Goal: Task Accomplishment & Management: Manage account settings

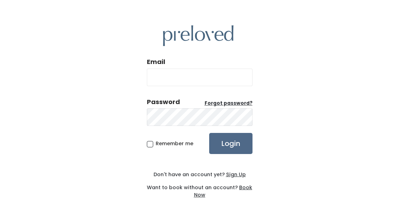
click at [224, 86] on input "Email" at bounding box center [200, 78] width 106 height 18
type input "lastratita@gmail.com"
click at [230, 154] on input "Login" at bounding box center [230, 143] width 43 height 21
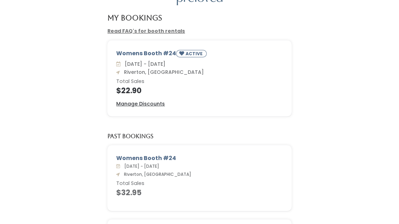
scroll to position [82, 0]
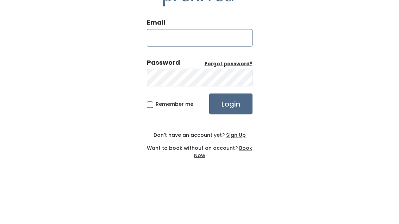
type input "lastratita@gmail.com"
click at [230, 133] on input "Login" at bounding box center [230, 143] width 43 height 21
type input "lastratita@gmail.com"
click at [230, 133] on input "Login" at bounding box center [230, 143] width 43 height 21
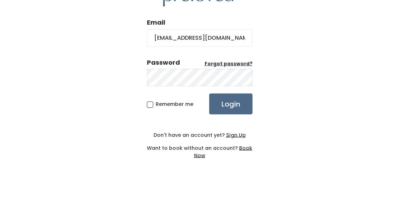
scroll to position [23, 0]
